Goal: Find specific page/section: Find specific page/section

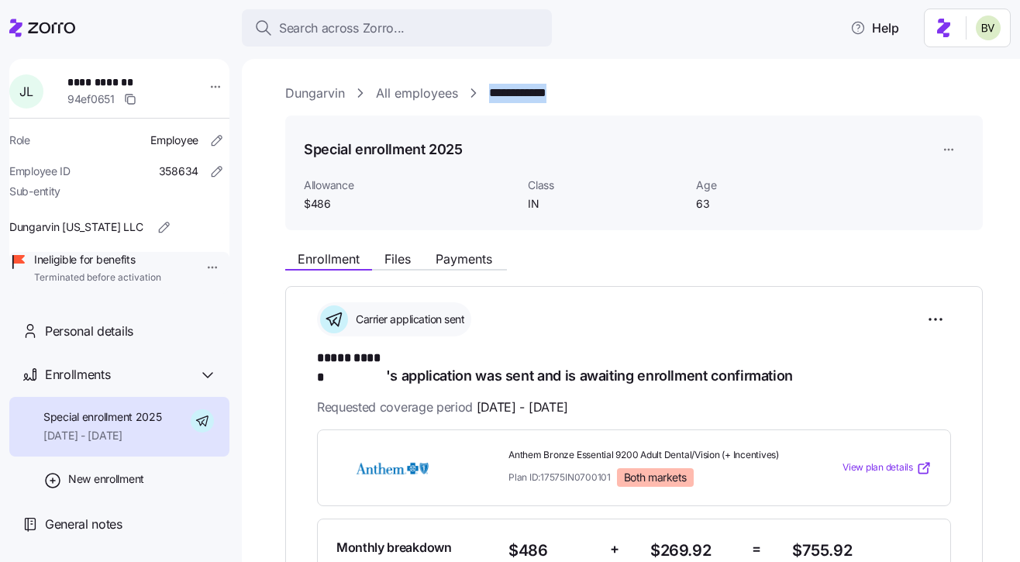
drag, startPoint x: 580, startPoint y: 95, endPoint x: 489, endPoint y: 88, distance: 91.0
click at [490, 88] on div "**********" at bounding box center [641, 93] width 713 height 19
copy link "**********"
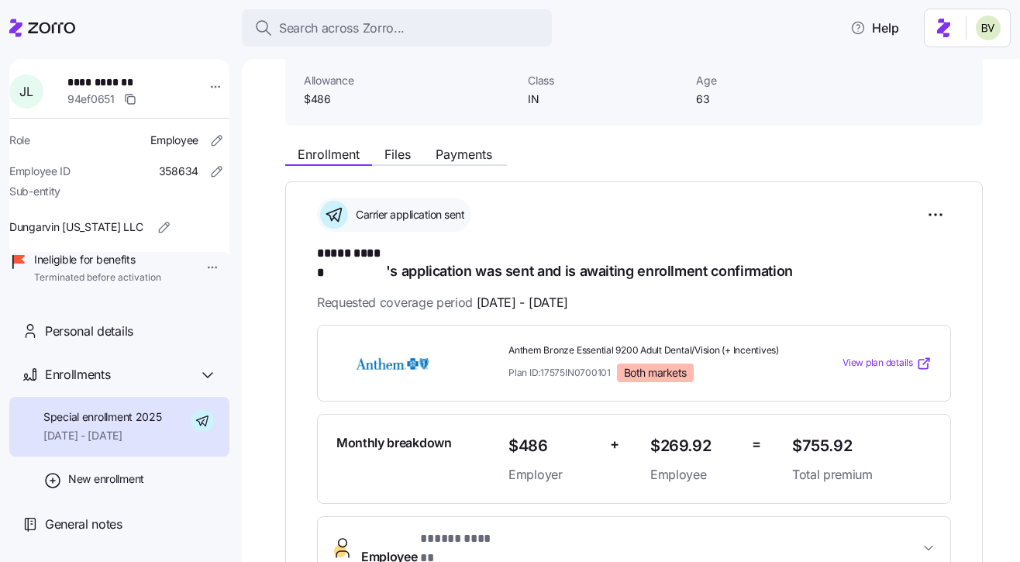
scroll to position [33, 0]
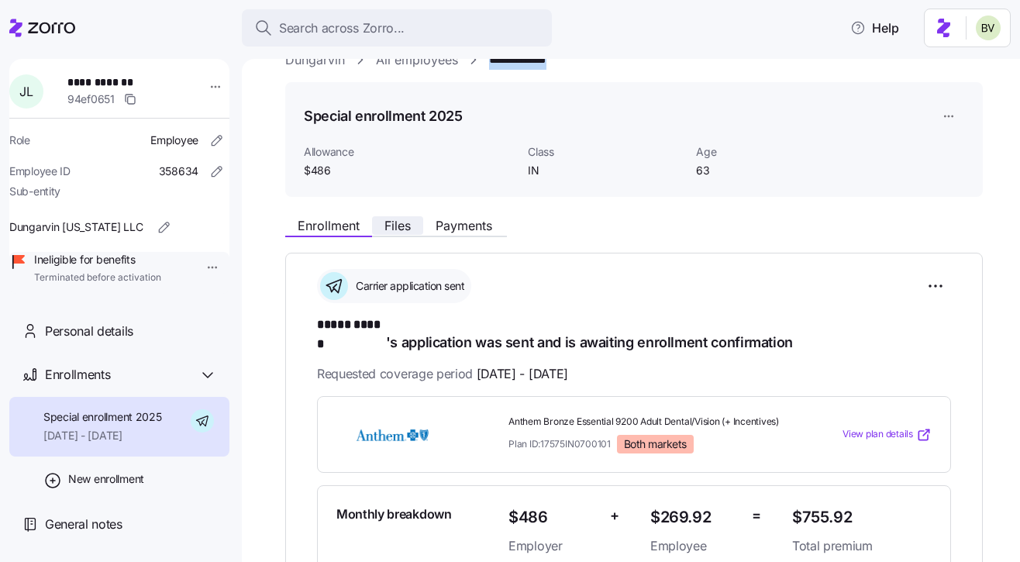
click at [388, 221] on span "Files" at bounding box center [398, 225] width 26 height 12
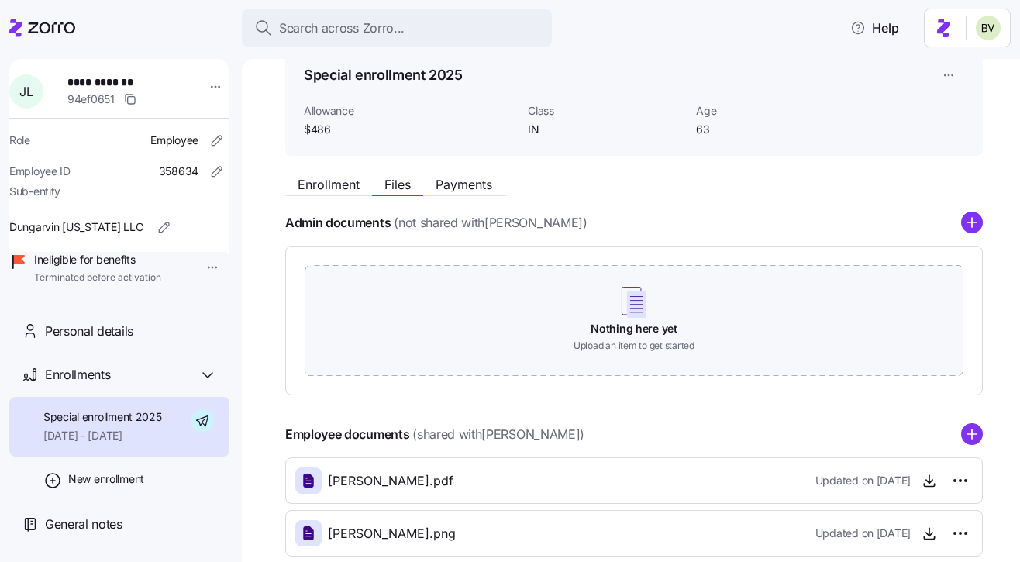
scroll to position [162, 0]
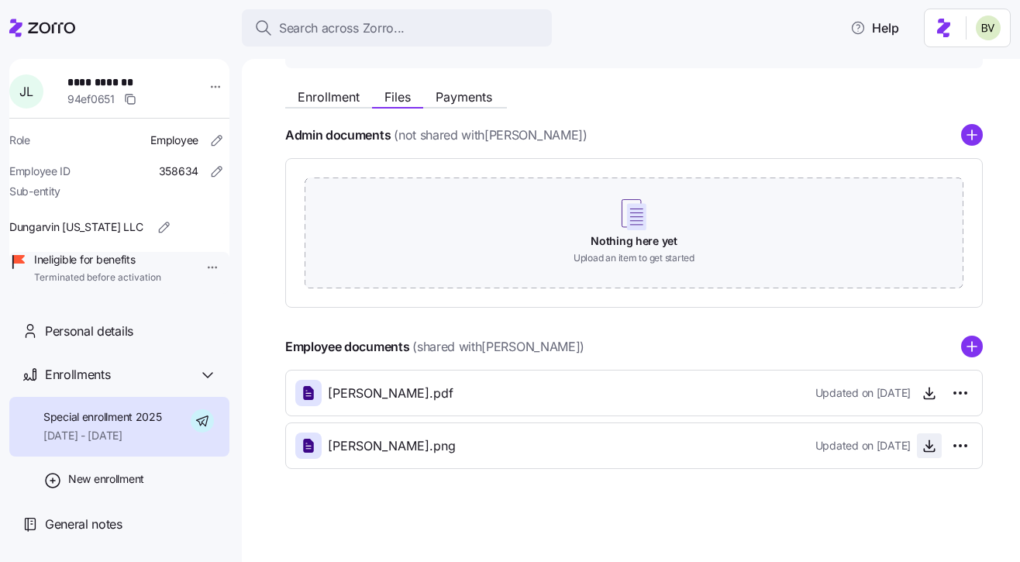
click at [931, 450] on icon "button" at bounding box center [930, 446] width 16 height 16
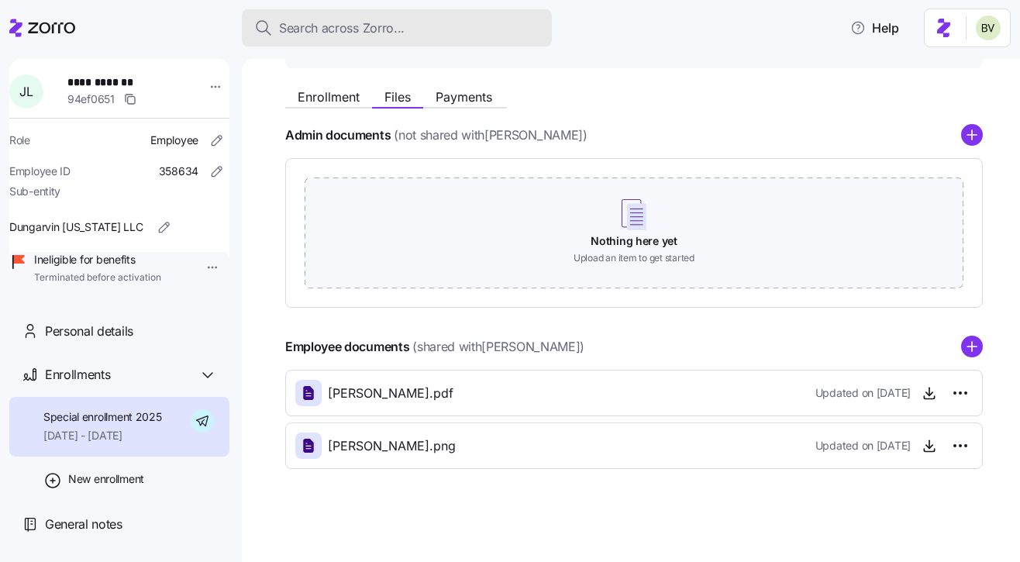
click at [356, 26] on span "Search across Zorro..." at bounding box center [342, 28] width 126 height 19
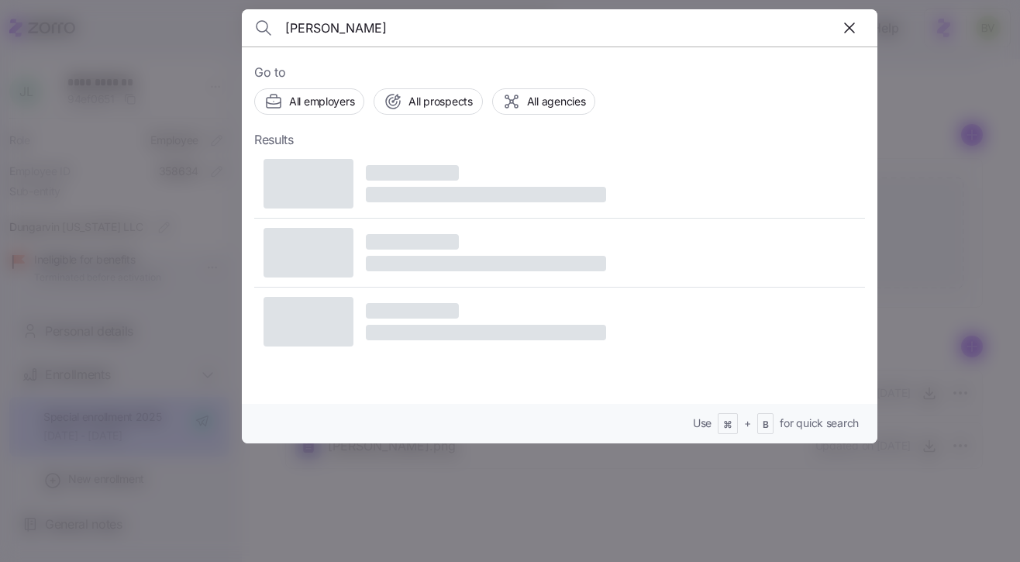
click at [356, 26] on input "[PERSON_NAME]" at bounding box center [483, 27] width 397 height 37
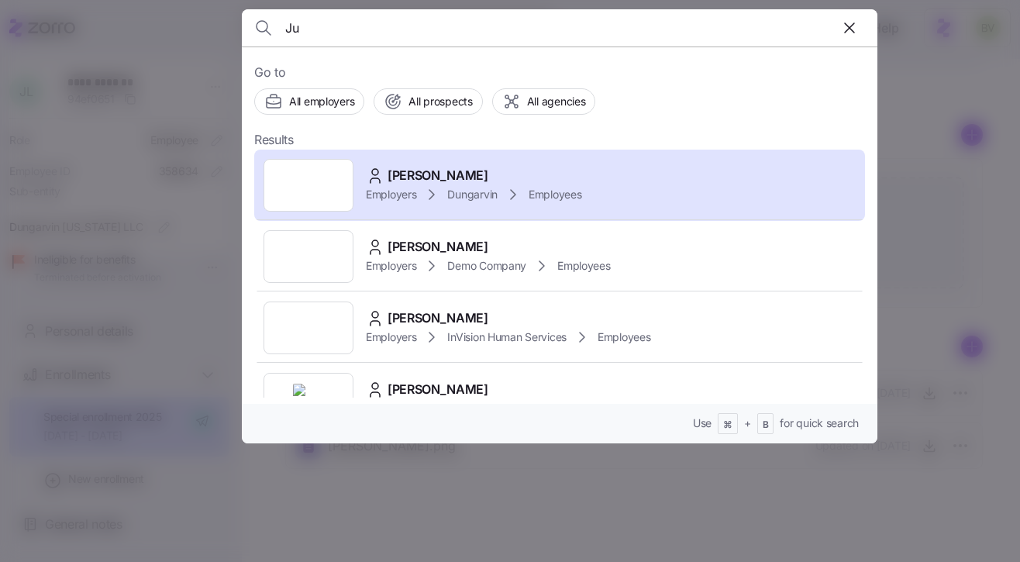
type input "J"
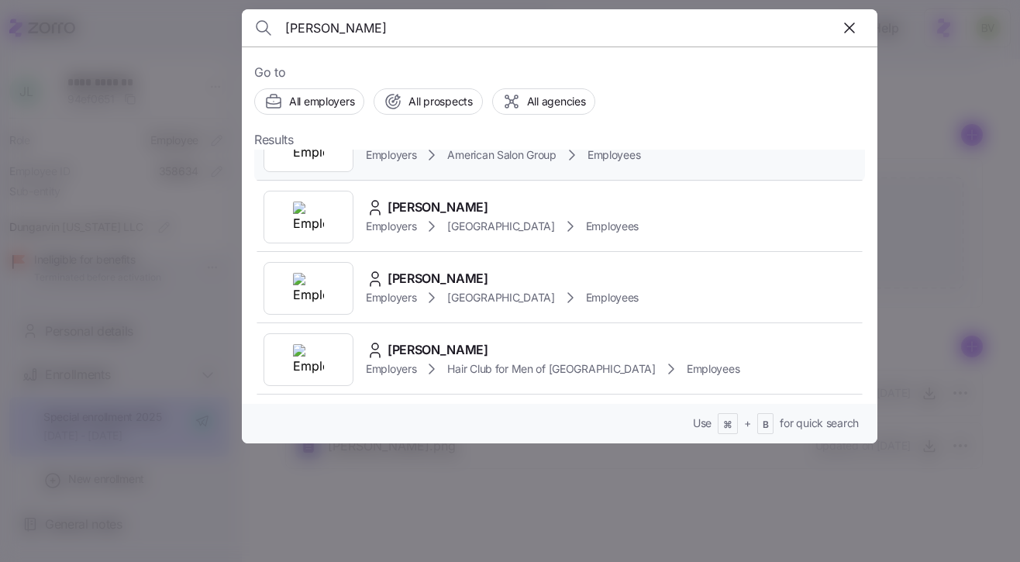
scroll to position [43, 0]
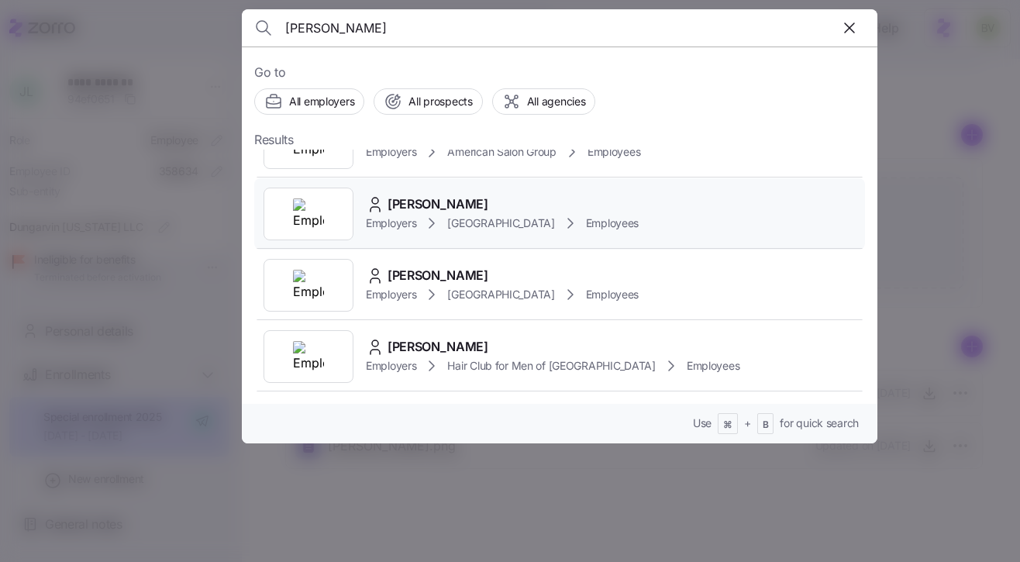
type input "Kory"
click at [337, 202] on div at bounding box center [309, 214] width 90 height 53
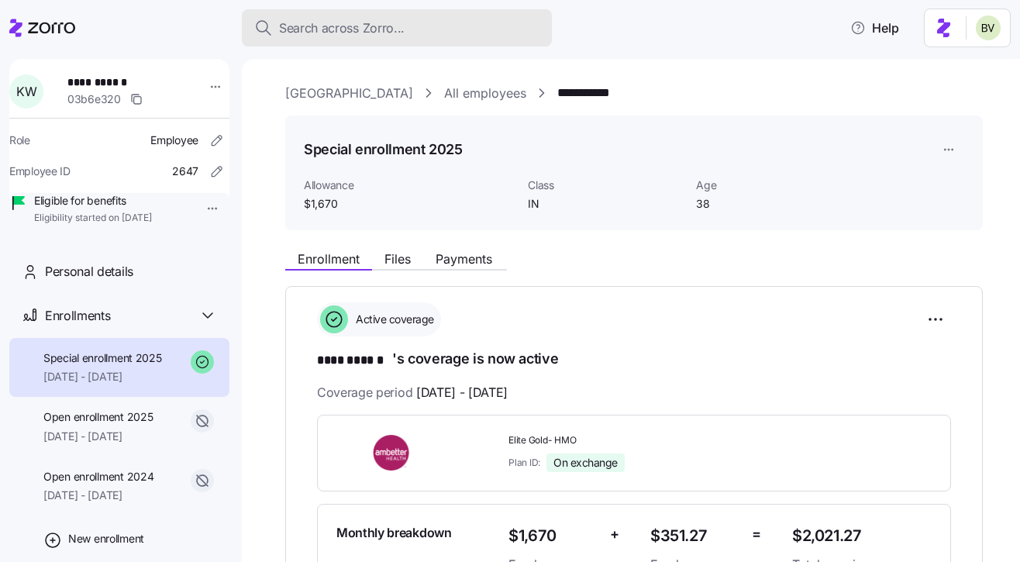
click at [312, 35] on span "Search across Zorro..." at bounding box center [342, 28] width 126 height 19
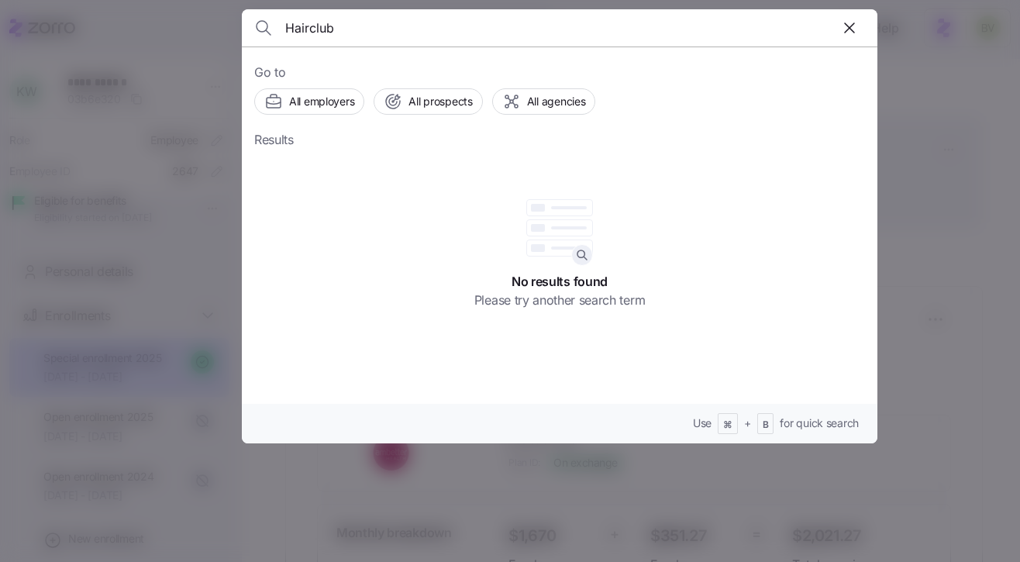
type input "Hairclub"
click at [170, 24] on div at bounding box center [510, 281] width 1020 height 562
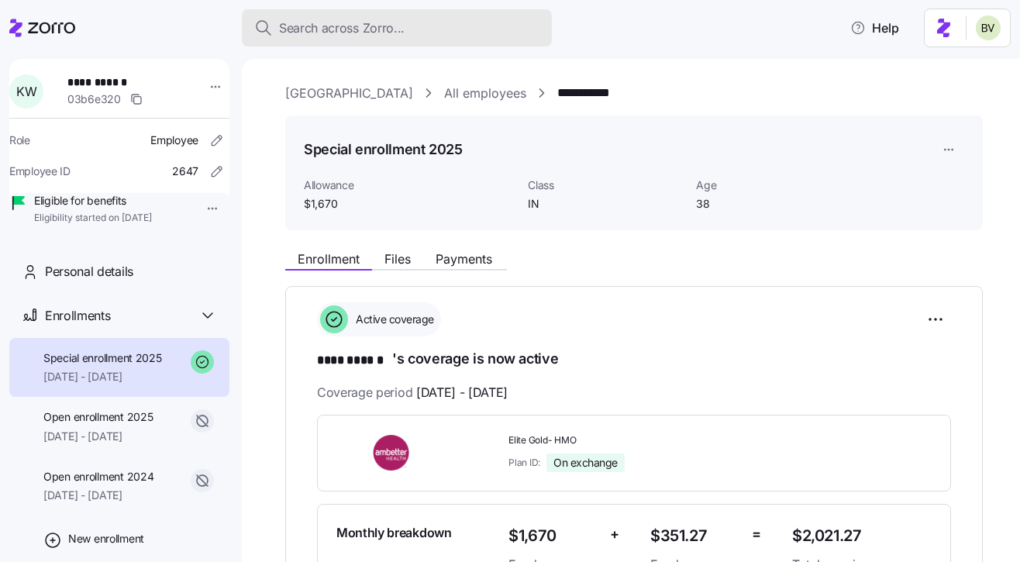
click at [276, 26] on div "Search across Zorro..." at bounding box center [396, 28] width 285 height 19
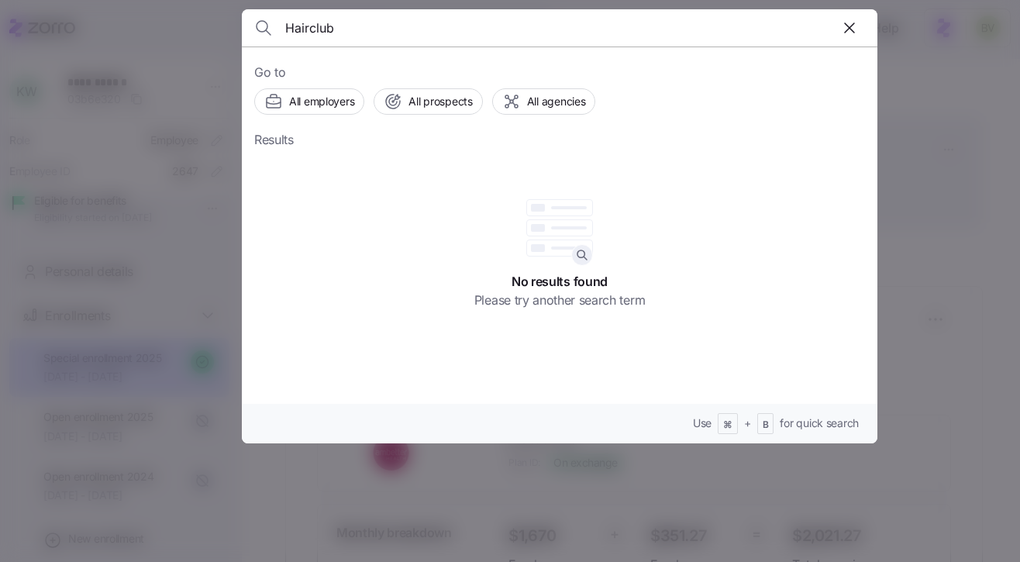
type input "Hairclub"
click at [330, 97] on span "All employers" at bounding box center [321, 102] width 65 height 16
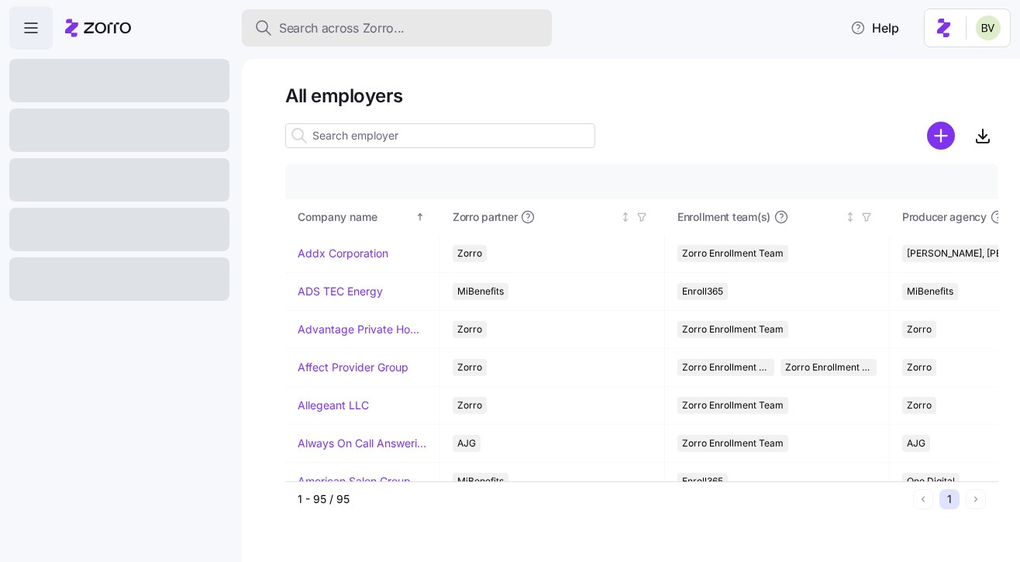
click at [337, 24] on span "Search across Zorro..." at bounding box center [342, 28] width 126 height 19
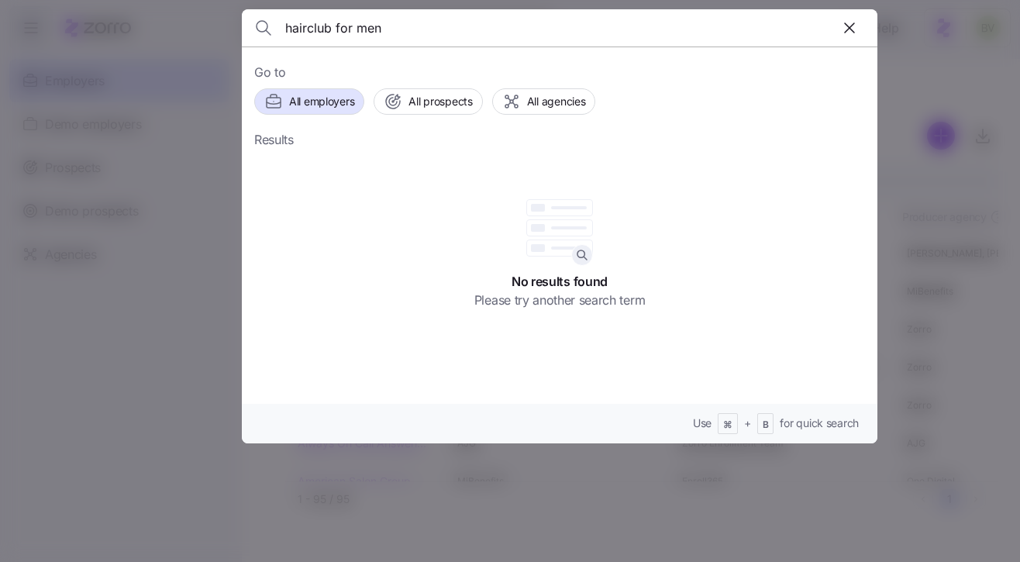
type input "hairclub for men"
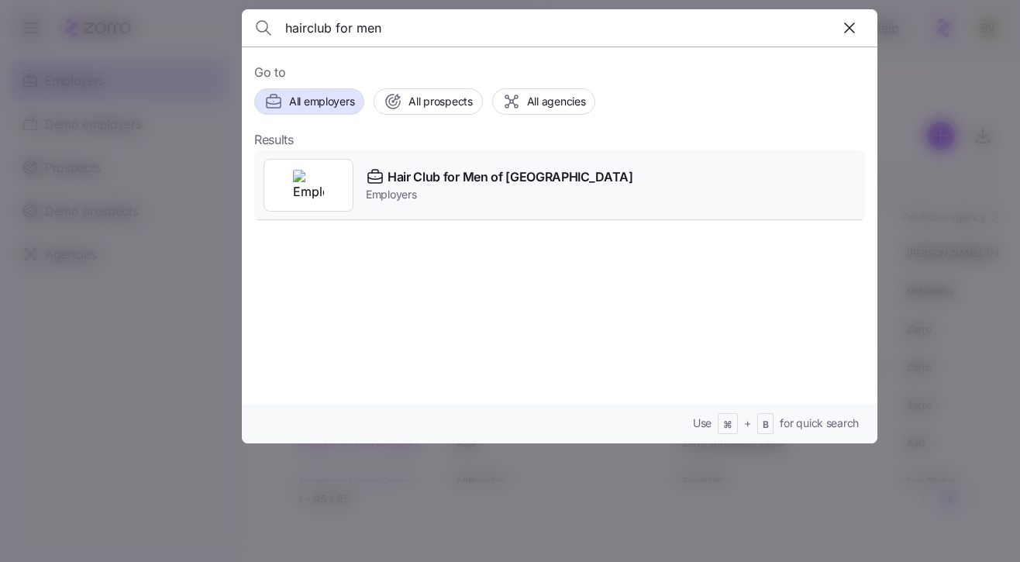
click at [313, 179] on img at bounding box center [308, 185] width 31 height 31
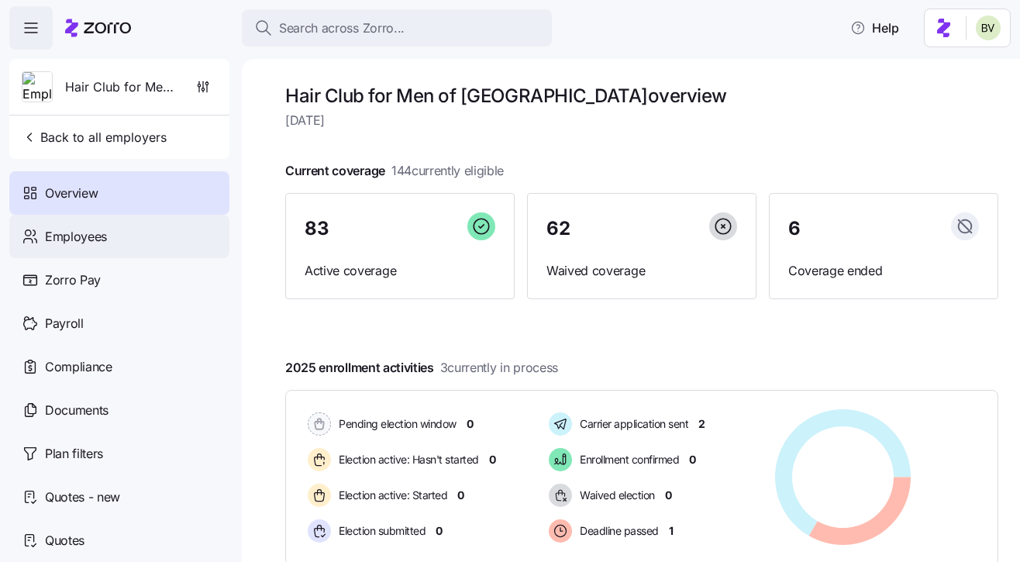
click at [147, 254] on div "Employees" at bounding box center [119, 236] width 220 height 43
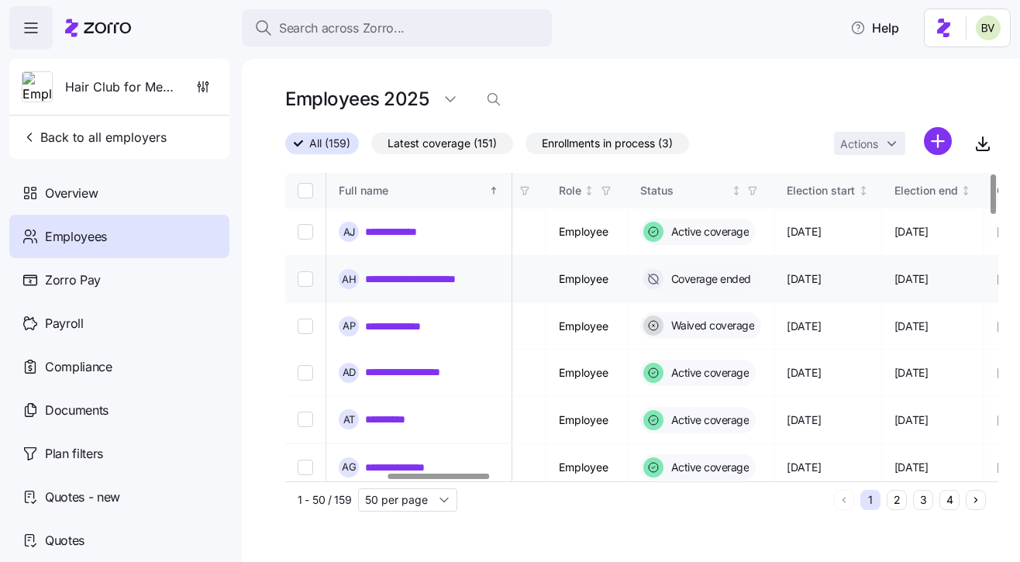
scroll to position [0, 722]
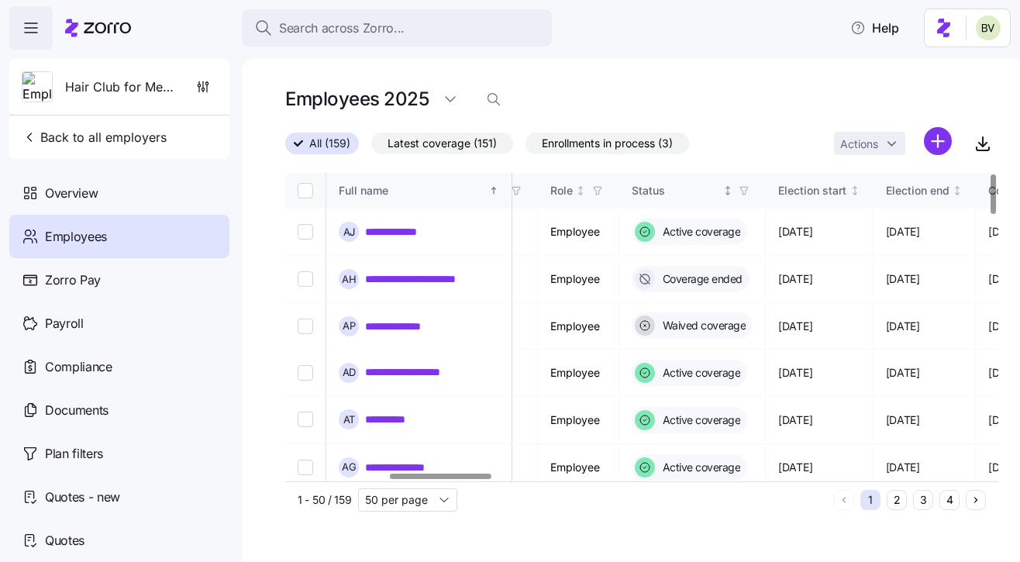
click at [753, 198] on span "button" at bounding box center [744, 190] width 17 height 17
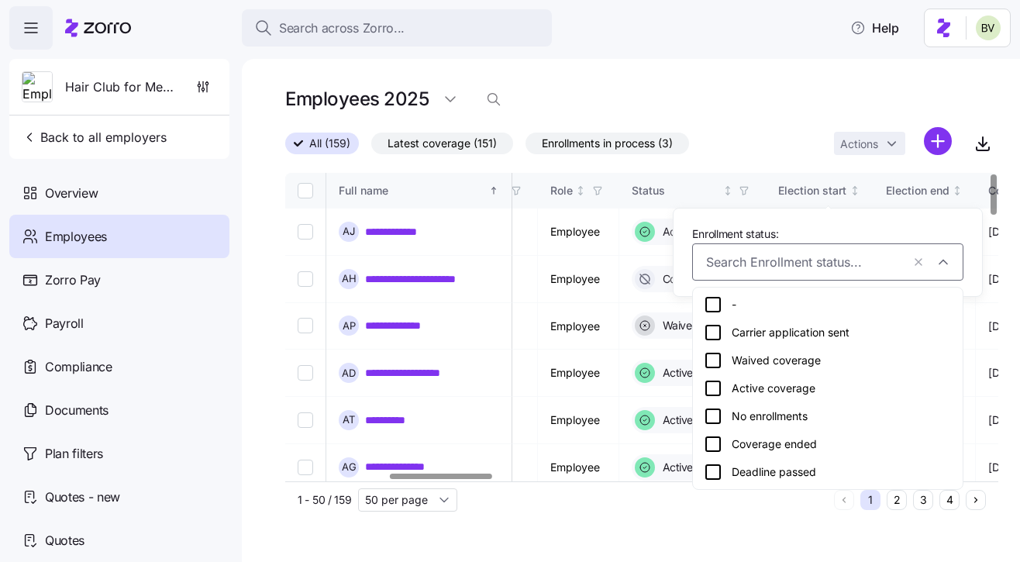
click at [791, 122] on div "Employees 2025" at bounding box center [641, 105] width 713 height 43
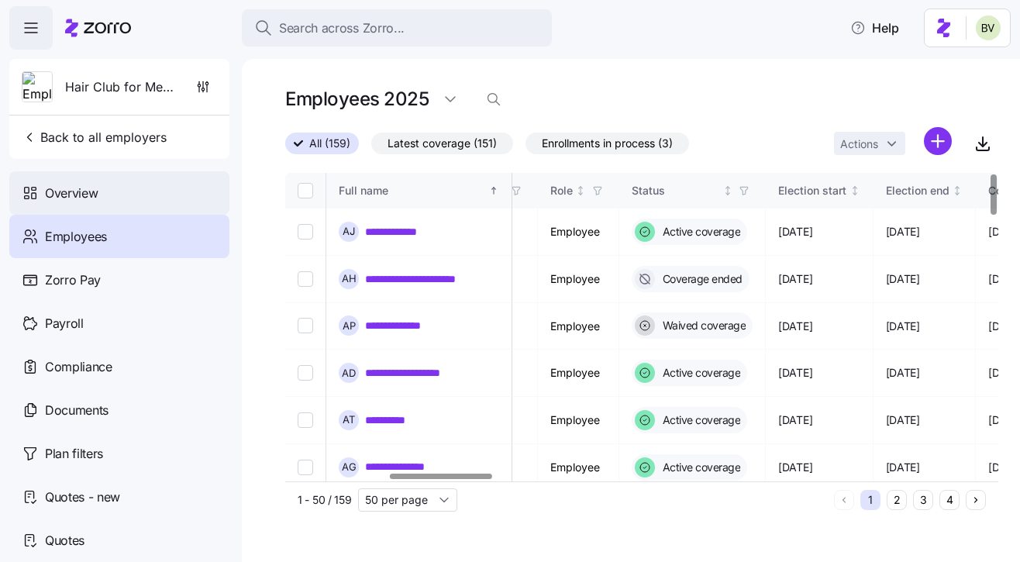
click at [136, 202] on div "Overview" at bounding box center [119, 192] width 220 height 43
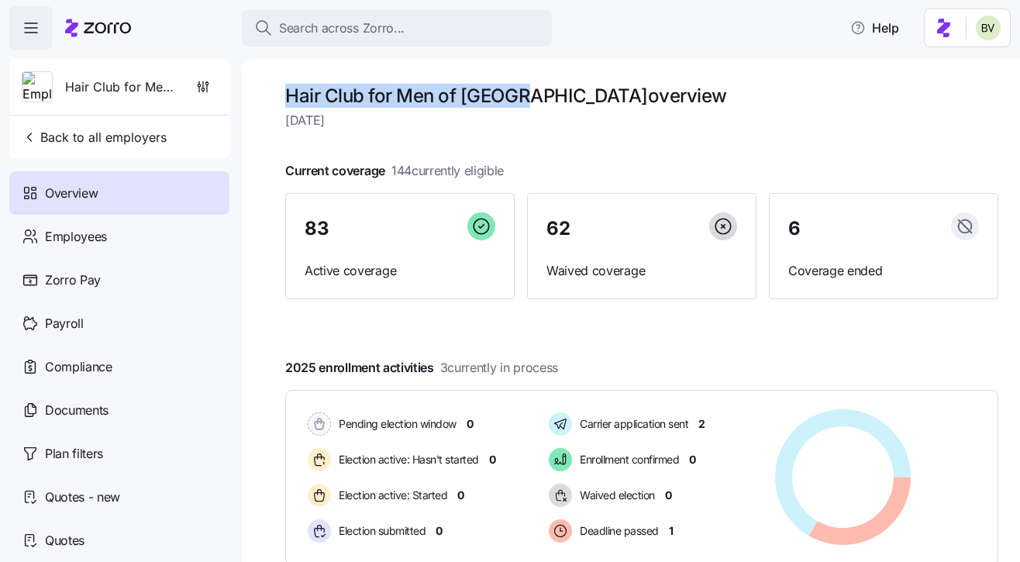
drag, startPoint x: 520, startPoint y: 93, endPoint x: 286, endPoint y: 89, distance: 233.4
click at [286, 89] on h1 "Hair Club for Men of Boston overview" at bounding box center [641, 96] width 713 height 24
copy h1 "Hair Club for Men of Boston"
